Goal: Task Accomplishment & Management: Manage account settings

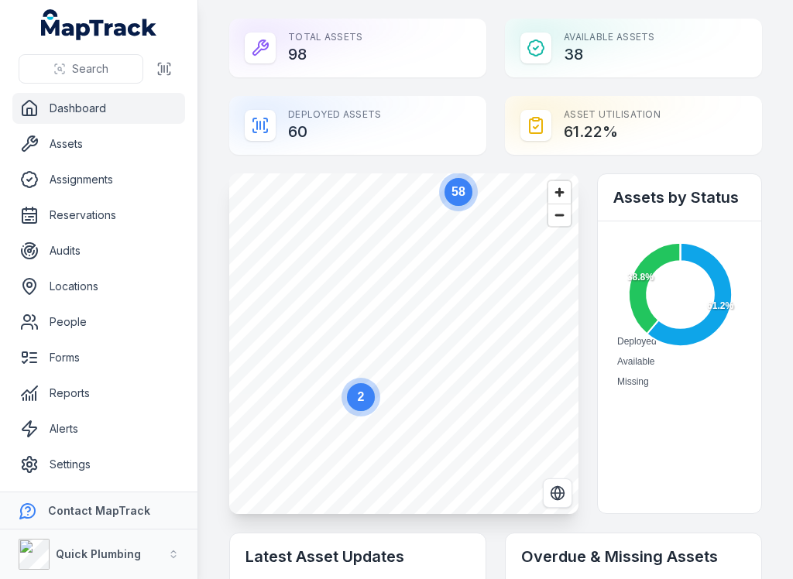
click at [104, 151] on link "Assets" at bounding box center [98, 144] width 173 height 31
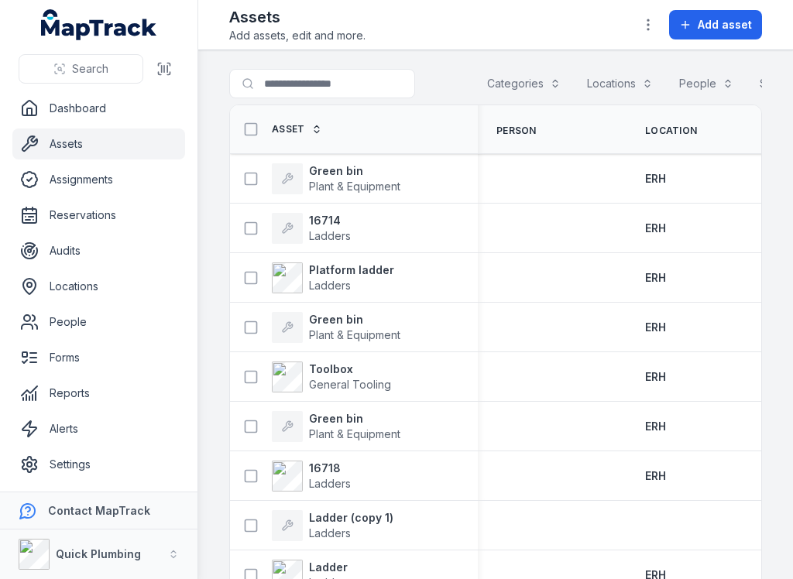
click at [705, 29] on span "Add asset" at bounding box center [725, 24] width 54 height 15
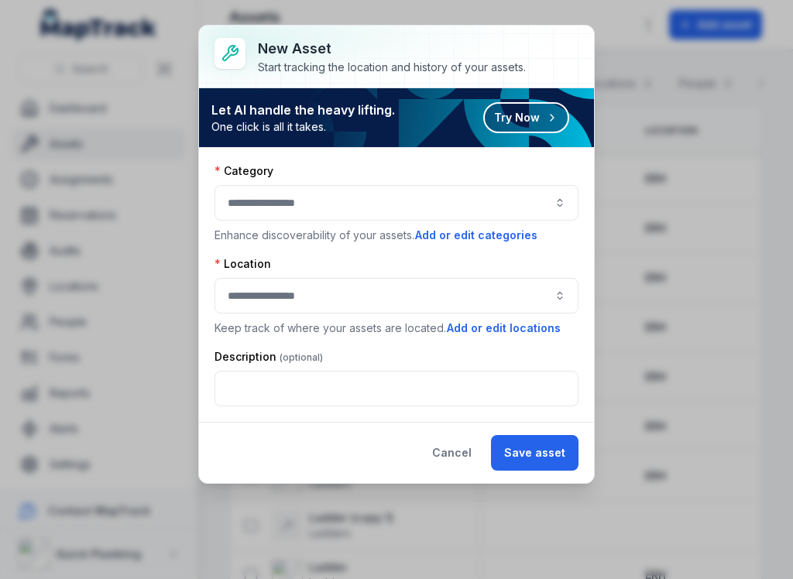
click at [554, 203] on button "button" at bounding box center [396, 203] width 364 height 36
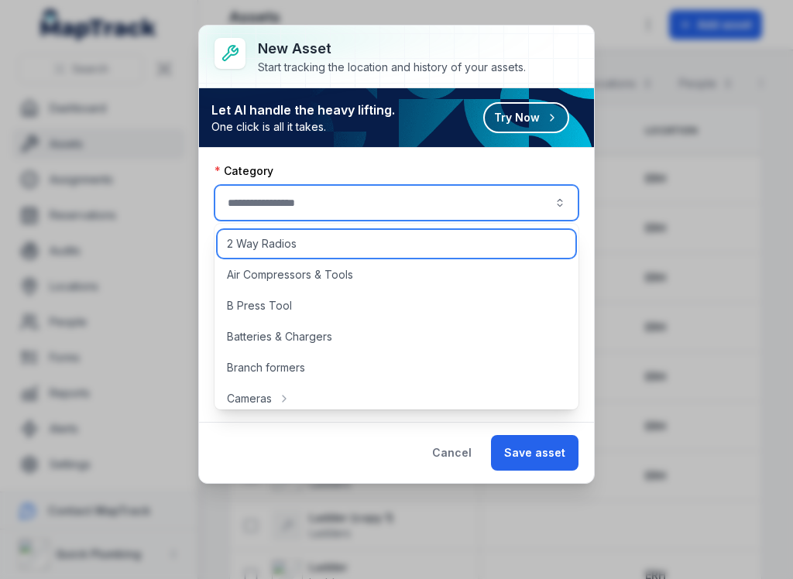
click at [292, 250] on span "2 Way Radios" at bounding box center [262, 243] width 70 height 15
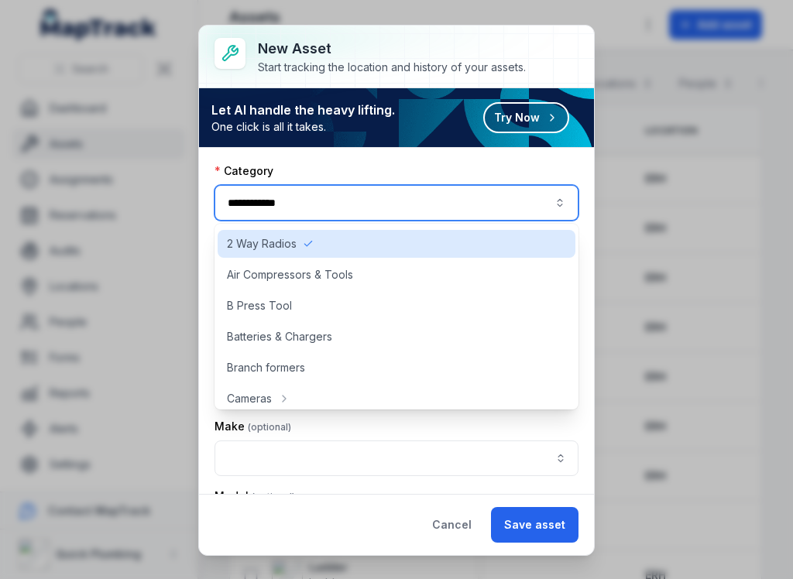
type input "**********"
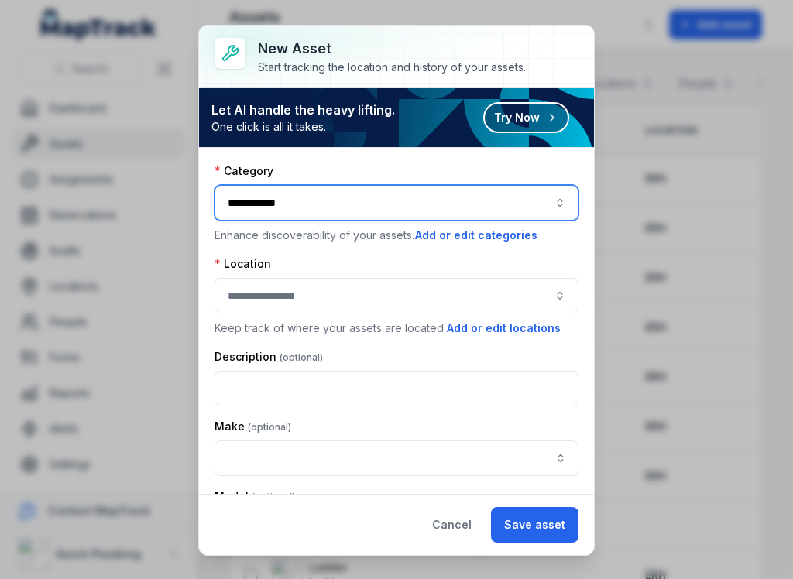
click at [535, 296] on button "button" at bounding box center [396, 296] width 364 height 36
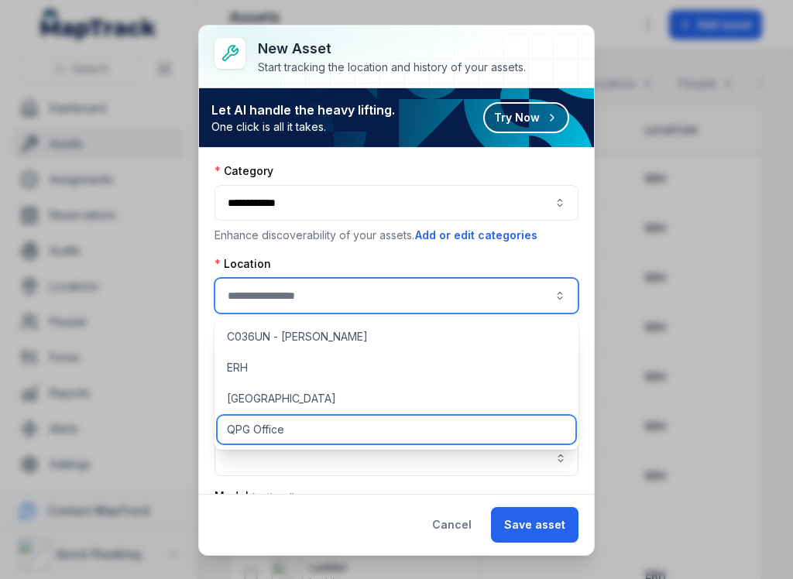
click at [485, 431] on div "QPG Office" at bounding box center [397, 430] width 358 height 28
type input "**********"
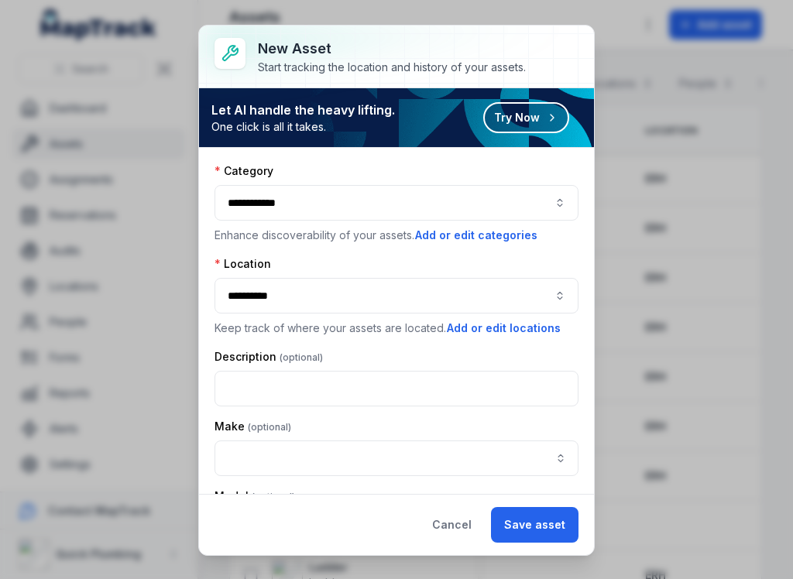
click at [551, 519] on button "Save asset" at bounding box center [535, 525] width 88 height 36
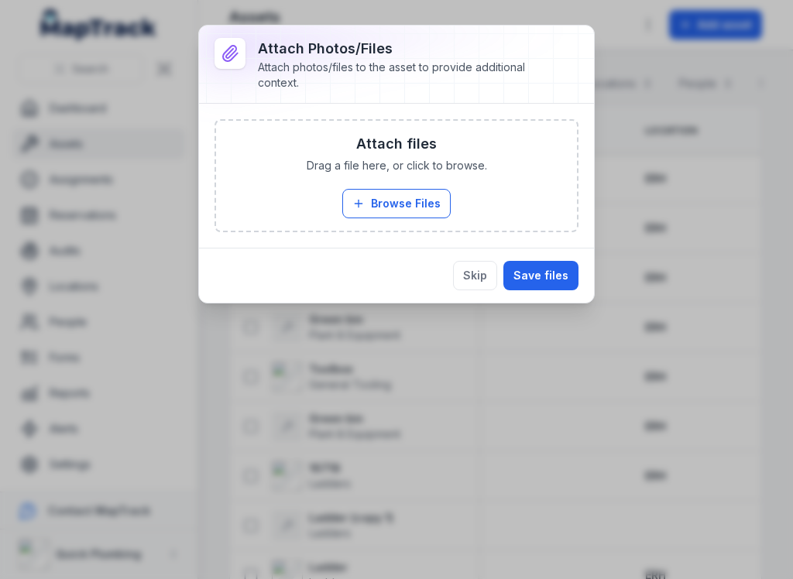
click at [476, 279] on button "Skip" at bounding box center [475, 275] width 44 height 29
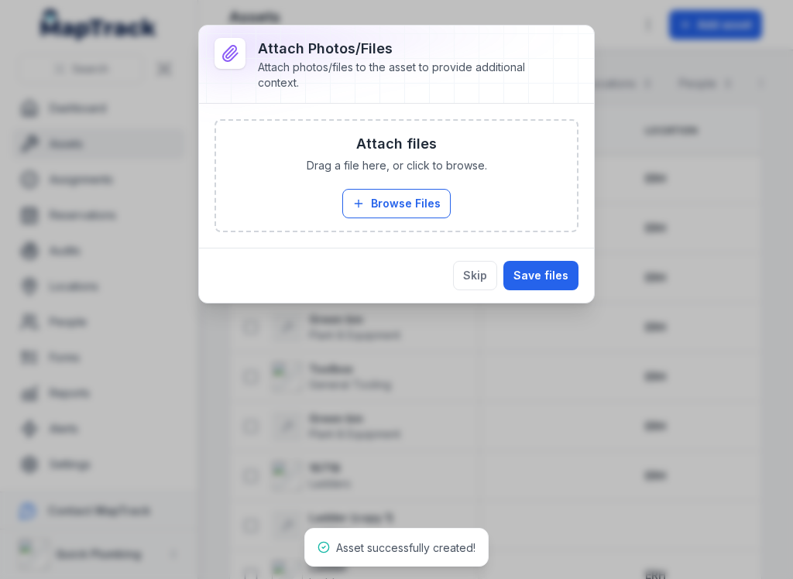
click at [547, 276] on button "Save files" at bounding box center [540, 275] width 75 height 29
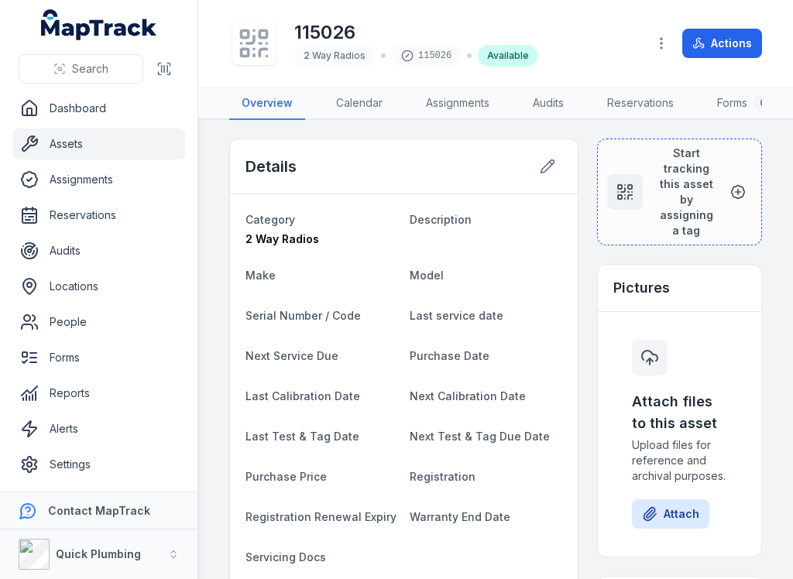
click at [621, 142] on button "Start tracking this asset by assigning a tag" at bounding box center [679, 192] width 165 height 107
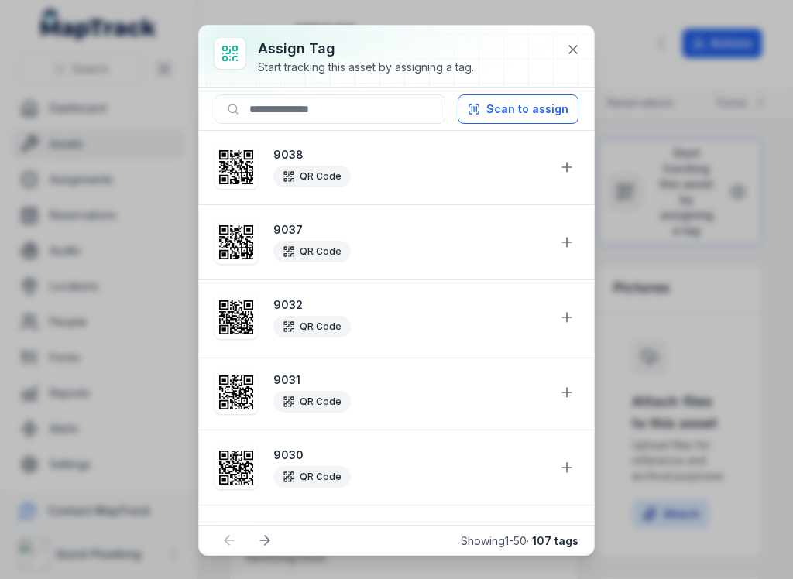
click at [549, 101] on button "Scan to assign" at bounding box center [518, 108] width 121 height 29
